Goal: Task Accomplishment & Management: Manage account settings

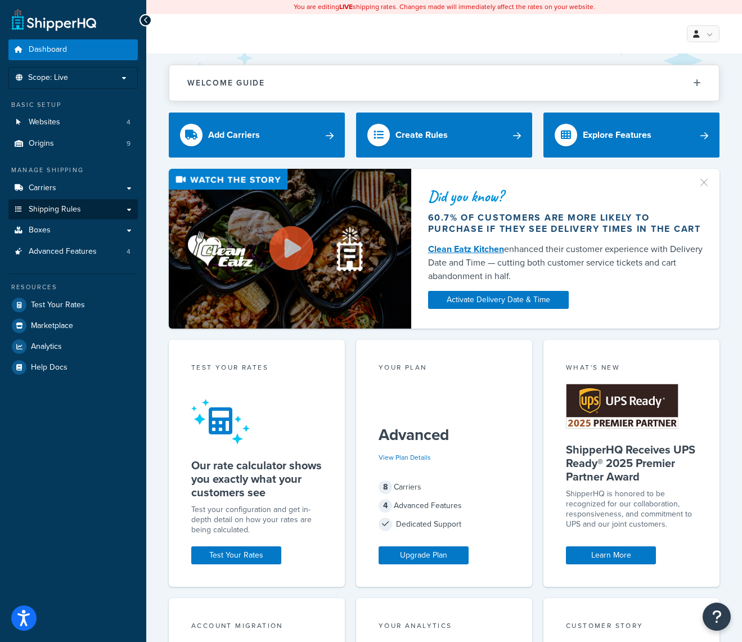
click at [95, 199] on link "Shipping Rules" at bounding box center [72, 209] width 129 height 21
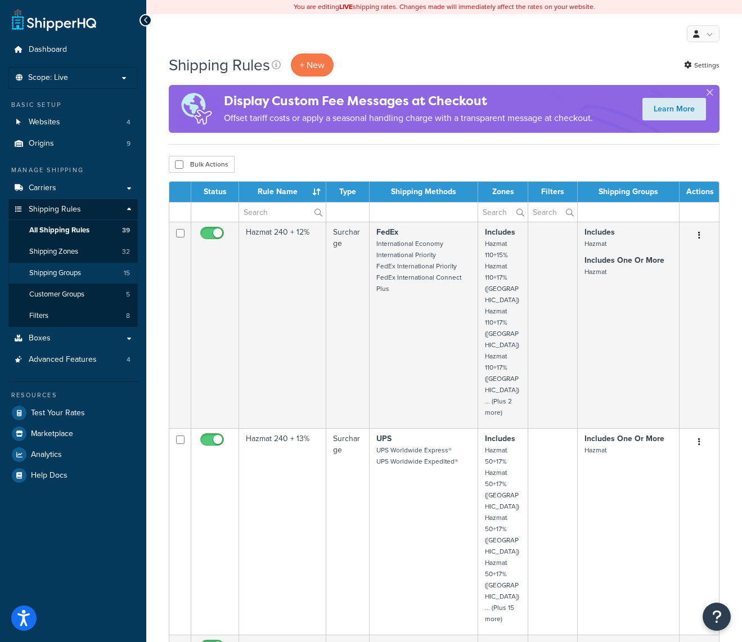
click at [71, 268] on span "Shipping Groups" at bounding box center [55, 273] width 52 height 10
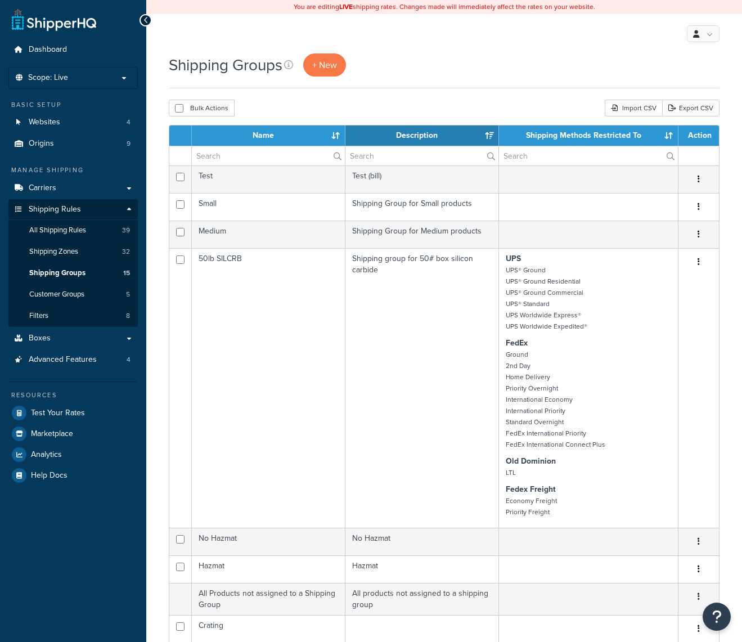
select select "15"
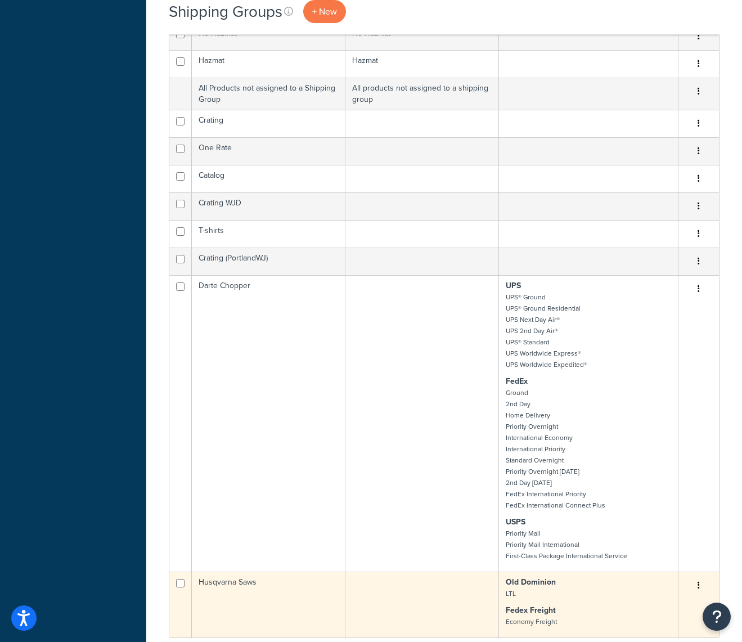
scroll to position [502, 0]
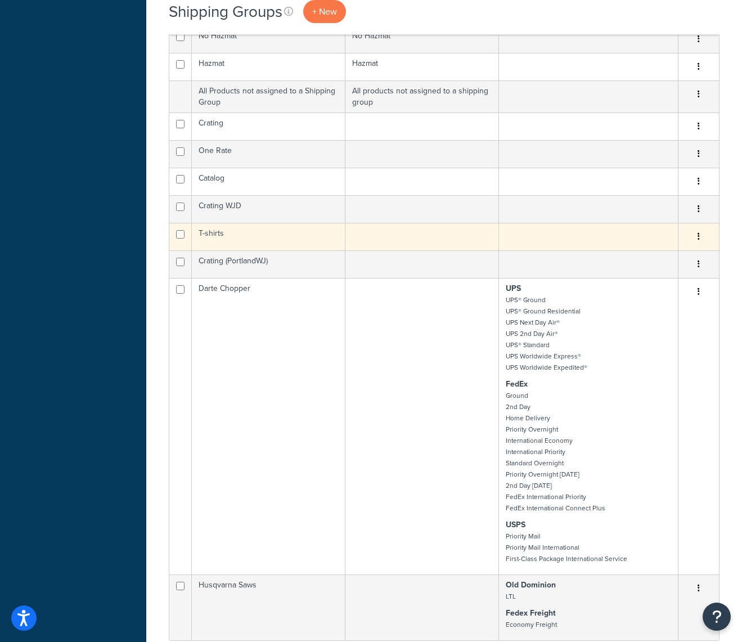
click at [702, 239] on button "button" at bounding box center [699, 237] width 16 height 18
click at [649, 255] on link "Edit" at bounding box center [653, 259] width 89 height 23
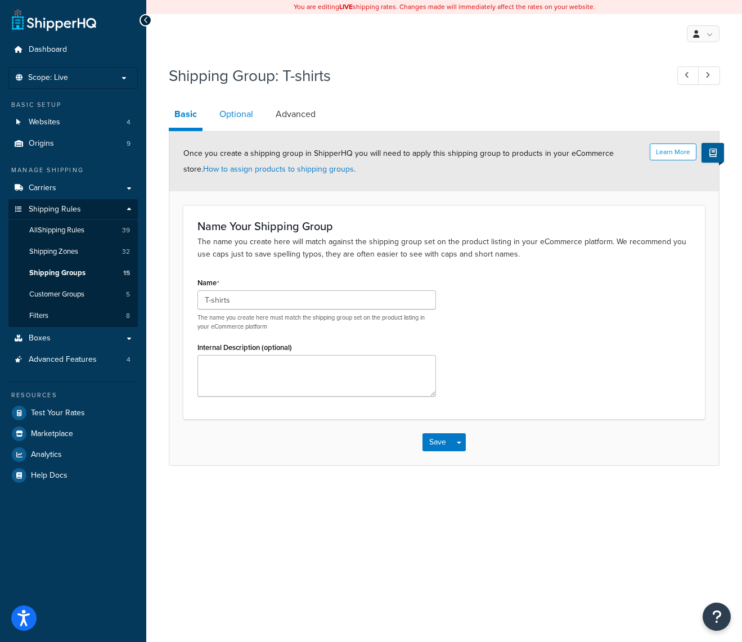
click at [231, 111] on link "Optional" at bounding box center [236, 114] width 45 height 27
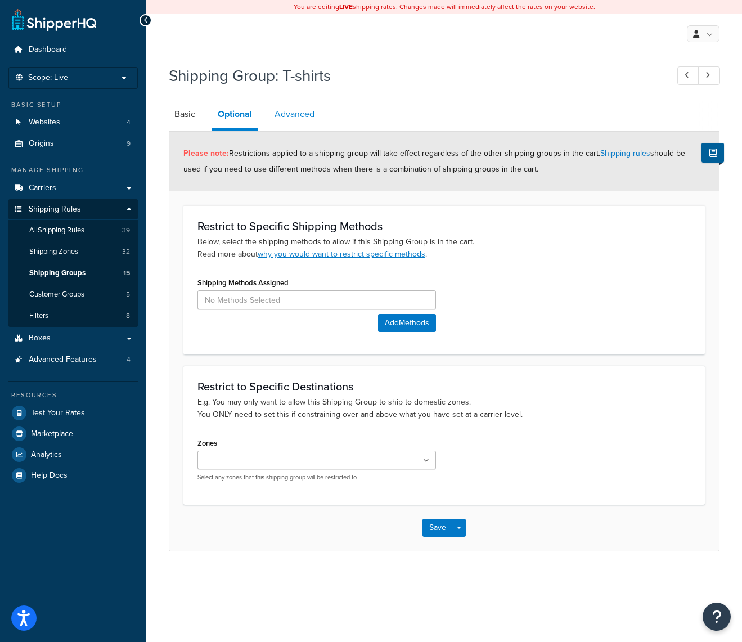
click at [309, 115] on link "Advanced" at bounding box center [294, 114] width 51 height 27
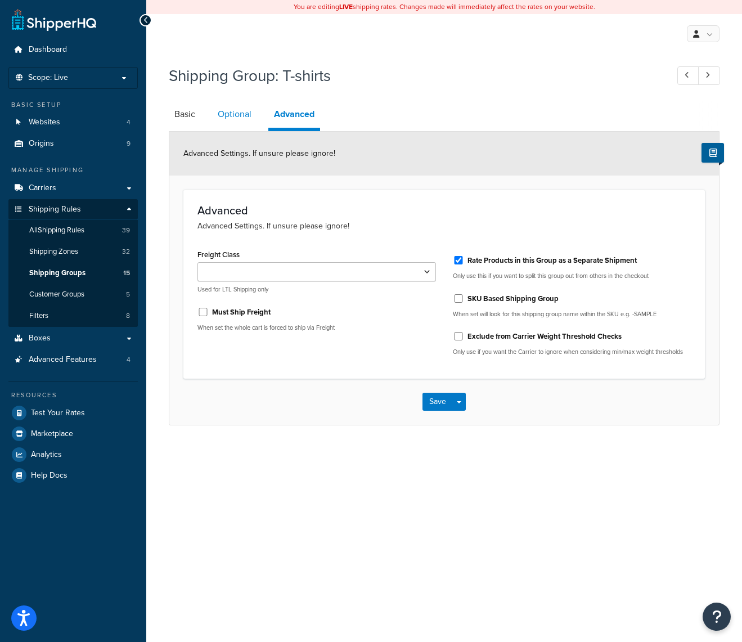
click at [236, 112] on link "Optional" at bounding box center [234, 114] width 45 height 27
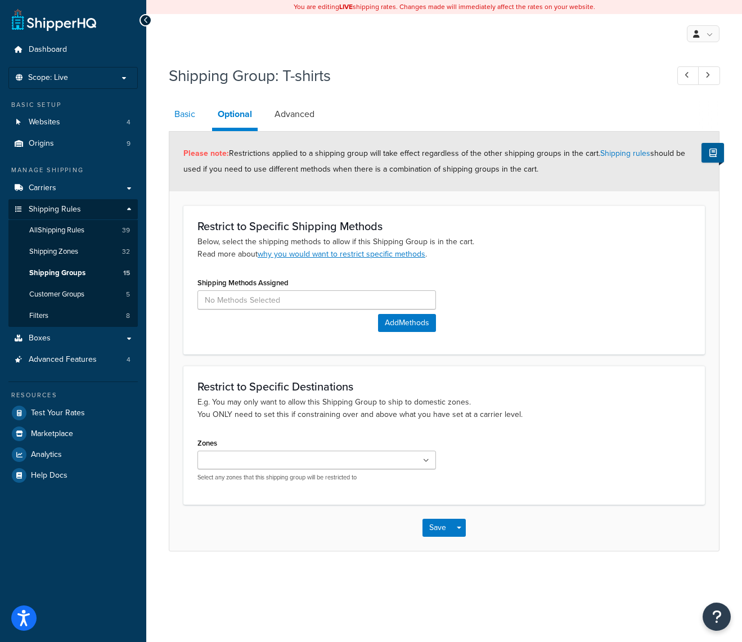
click at [186, 117] on link "Basic" at bounding box center [185, 114] width 32 height 27
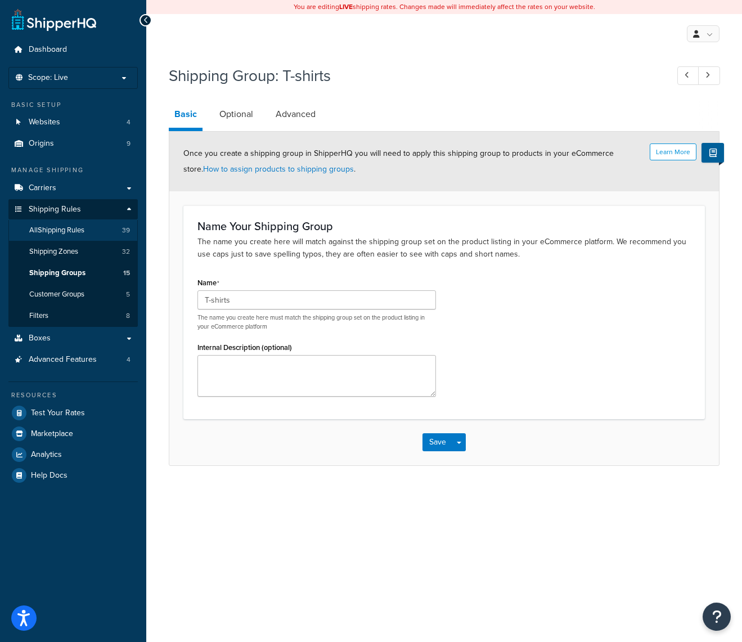
click at [90, 220] on link "All Shipping Rules 39" at bounding box center [72, 230] width 129 height 21
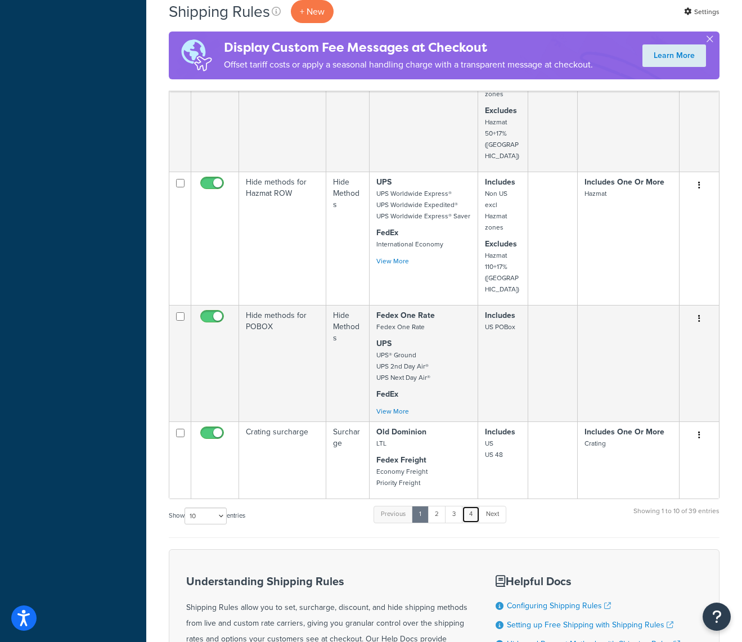
click at [472, 506] on link "4" at bounding box center [471, 514] width 18 height 17
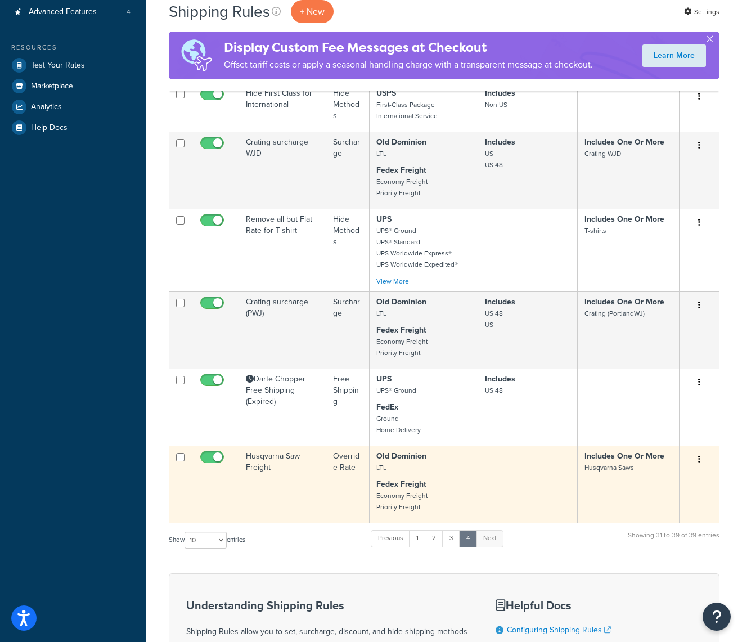
scroll to position [343, 0]
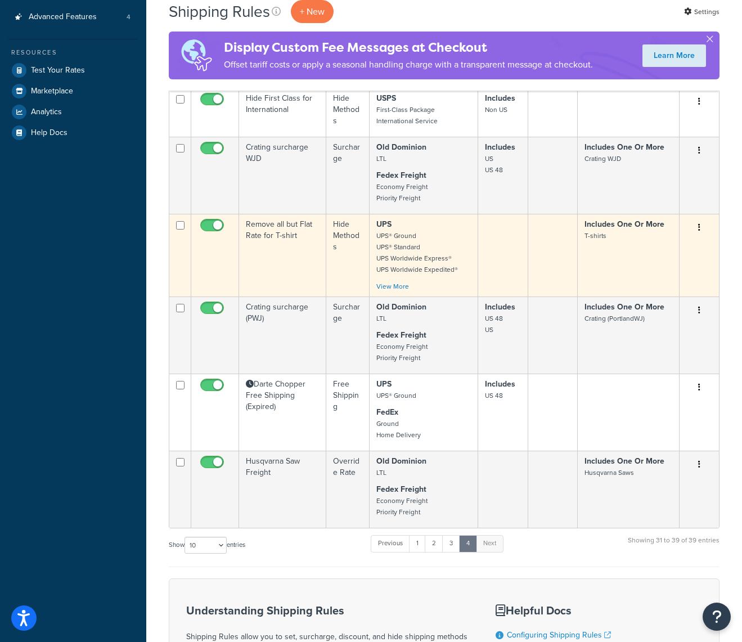
click at [702, 228] on button "button" at bounding box center [699, 228] width 16 height 18
click at [642, 247] on link "Edit" at bounding box center [662, 248] width 89 height 23
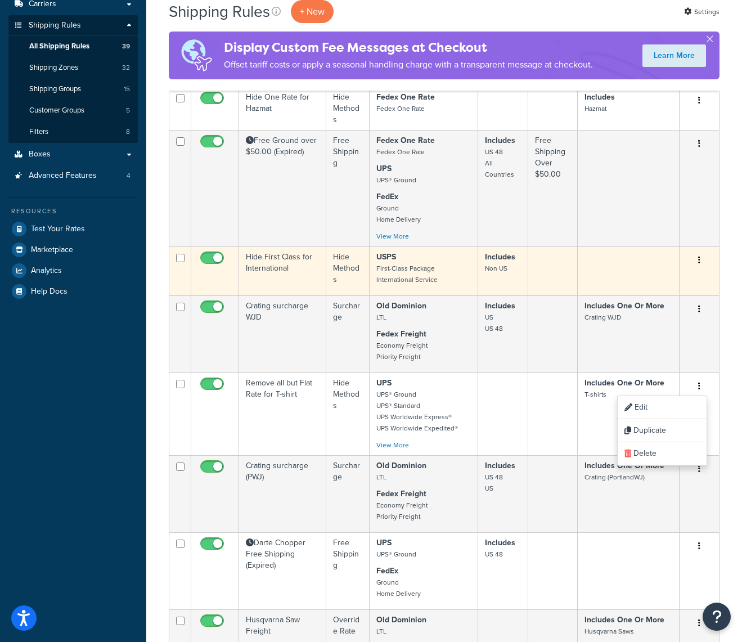
scroll to position [185, 0]
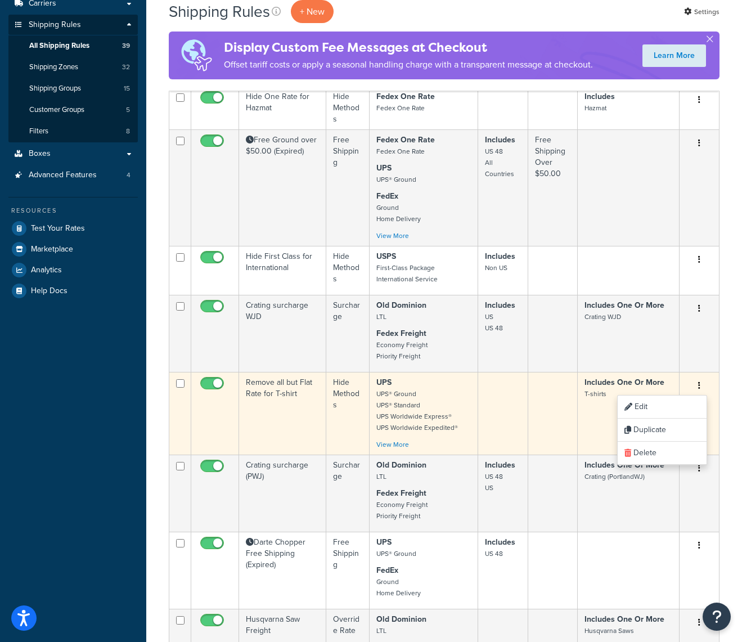
click at [209, 385] on input "checkbox" at bounding box center [213, 386] width 31 height 14
checkbox input "false"
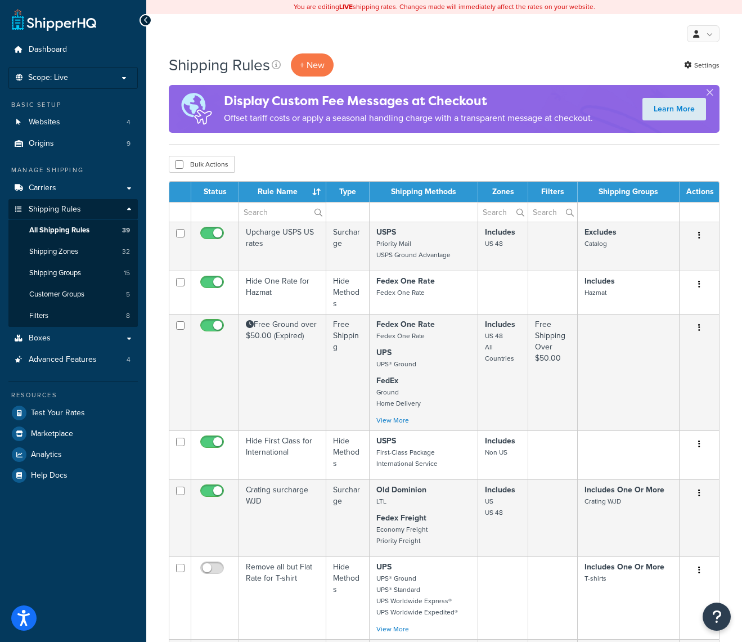
scroll to position [0, 0]
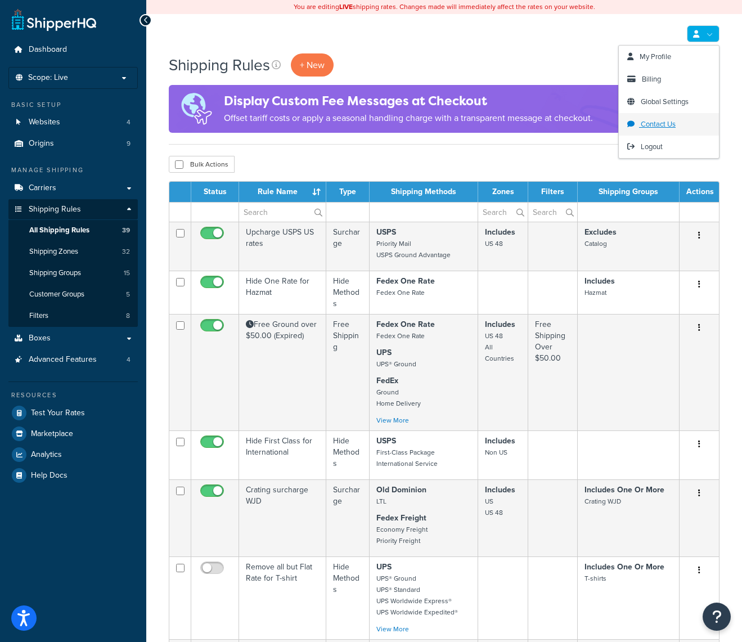
click at [645, 125] on span "Contact Us" at bounding box center [658, 124] width 35 height 11
